Goal: Find specific page/section: Find specific page/section

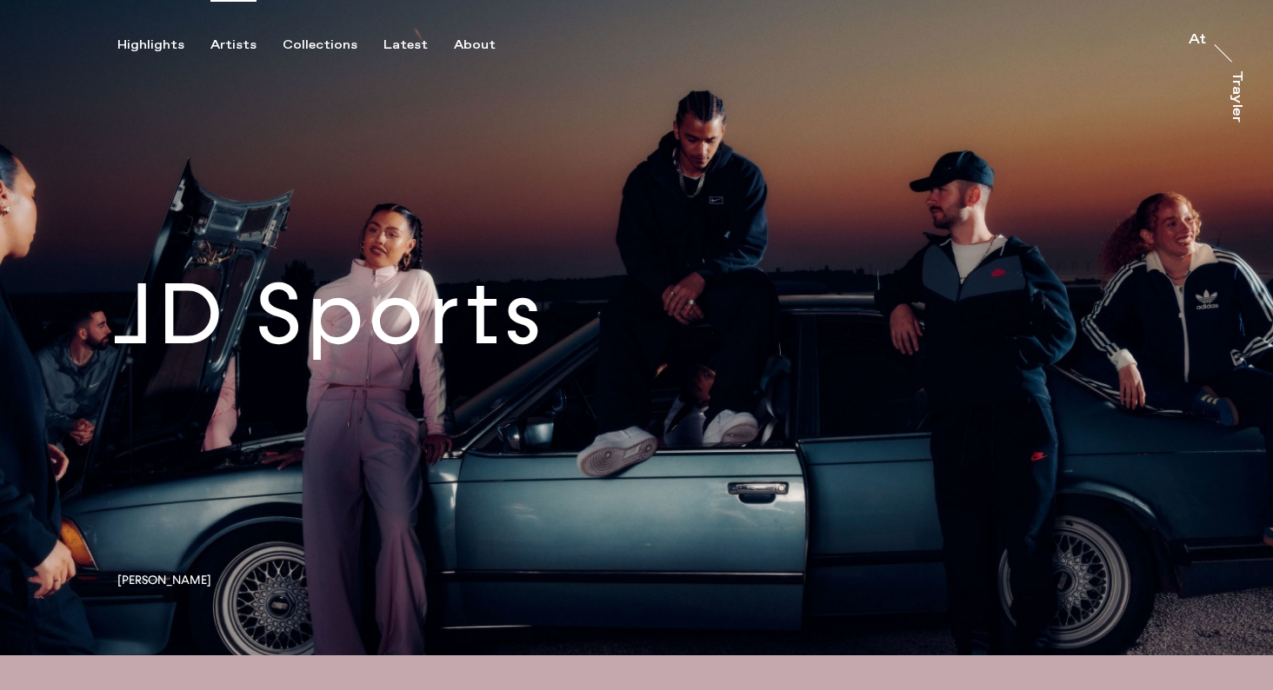
click at [238, 43] on div "Artists" at bounding box center [233, 45] width 46 height 16
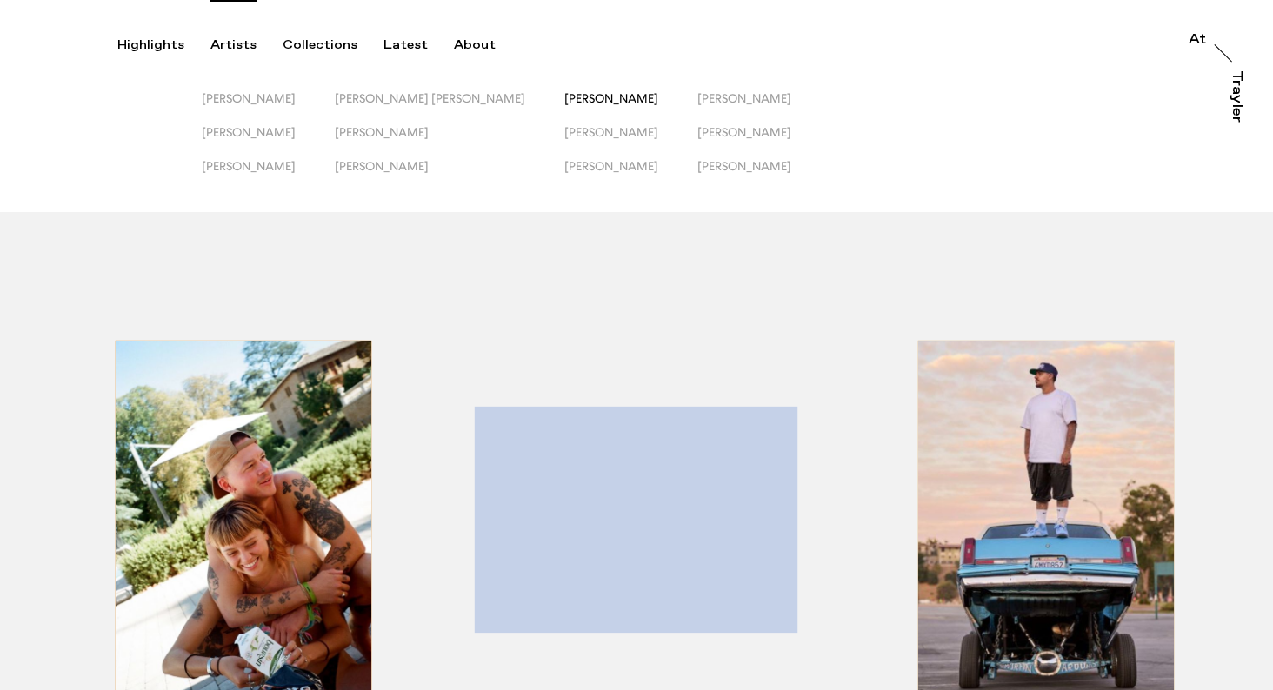
click at [564, 93] on span "[PERSON_NAME]" at bounding box center [611, 98] width 94 height 14
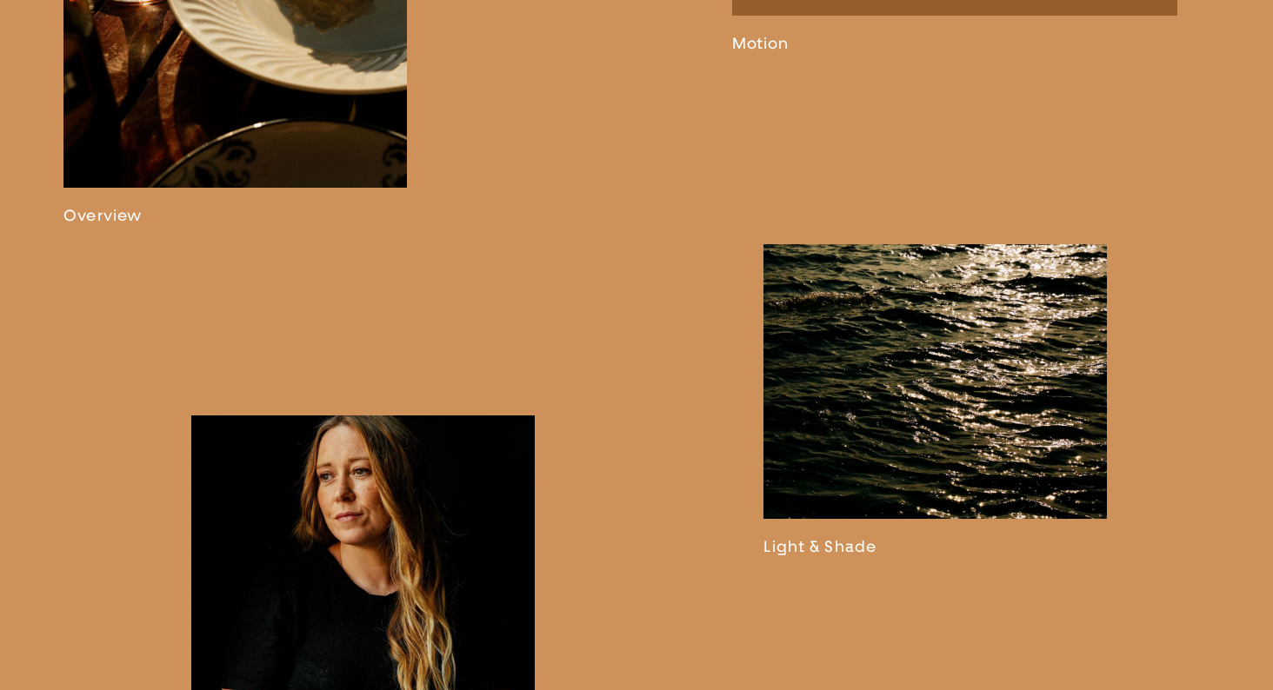
scroll to position [1347, 0]
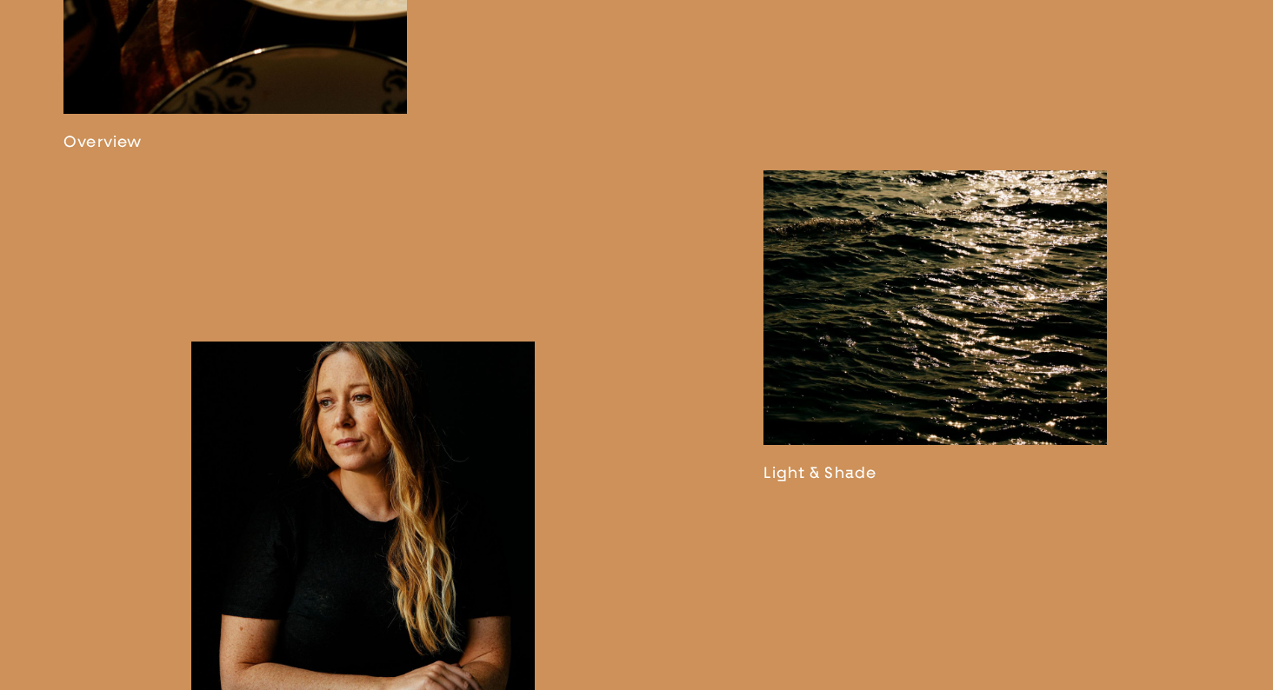
click at [876, 379] on link at bounding box center [934, 326] width 343 height 312
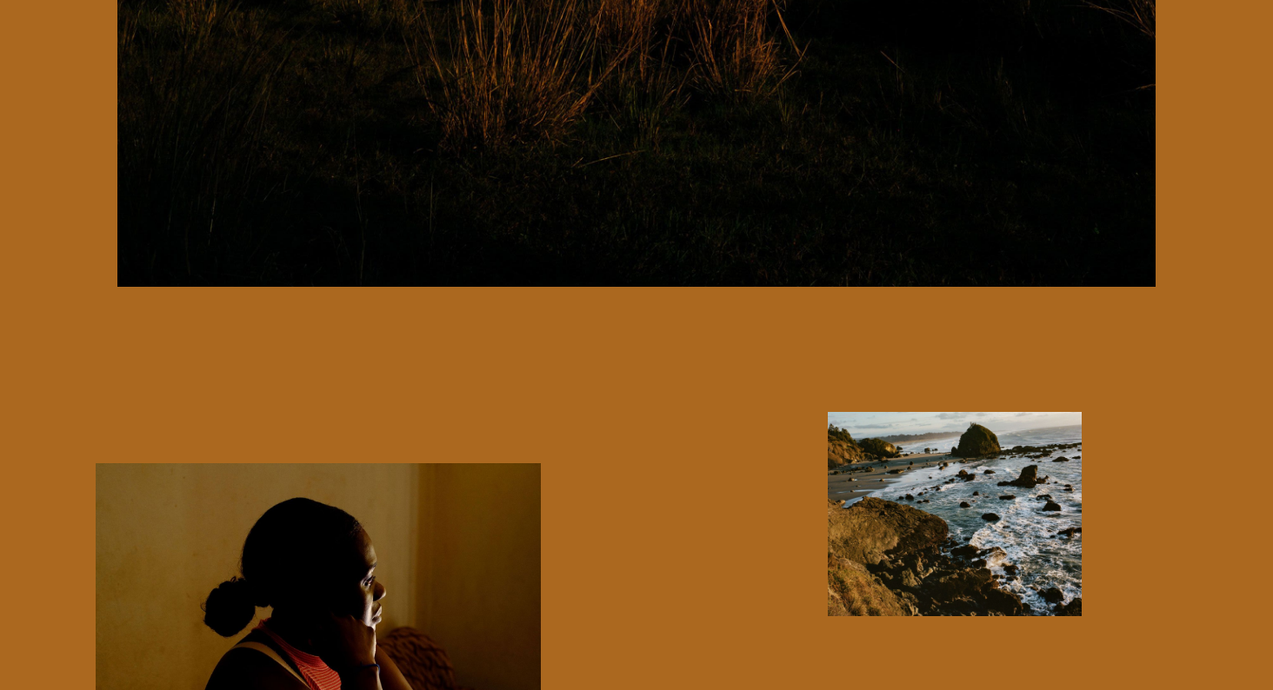
scroll to position [5047, 0]
